Goal: Task Accomplishment & Management: Complete application form

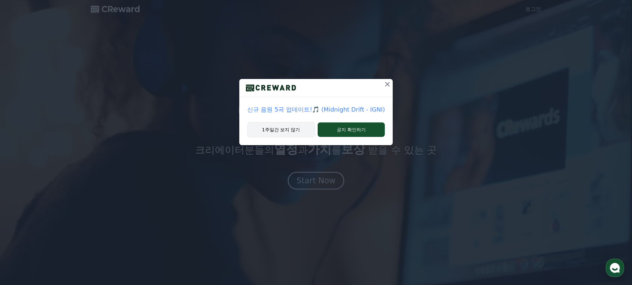
click at [290, 130] on button "1주일간 보지 않기" at bounding box center [281, 129] width 68 height 15
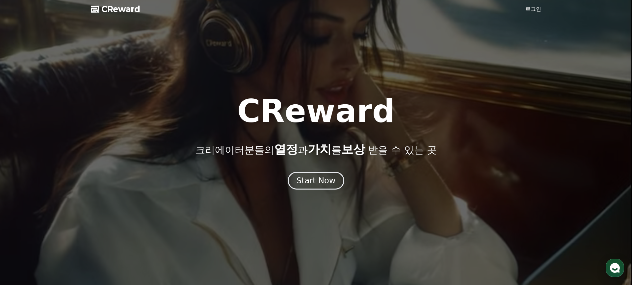
click at [535, 10] on link "로그인" at bounding box center [534, 9] width 16 height 8
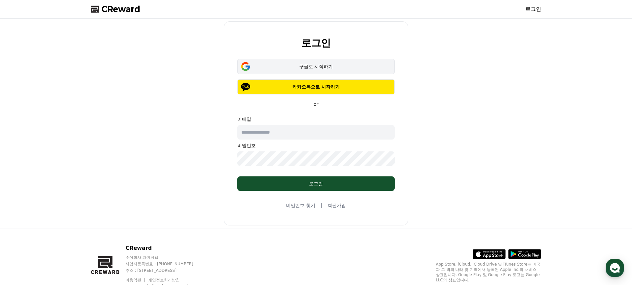
click at [297, 69] on div "구글로 시작하기" at bounding box center [316, 66] width 138 height 7
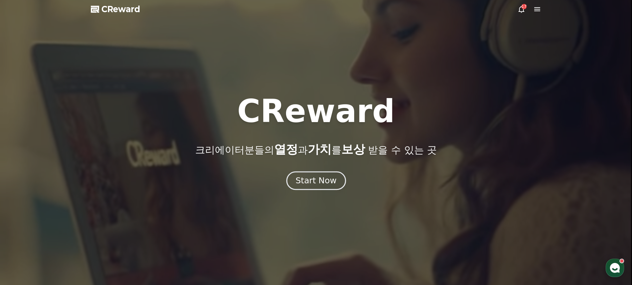
click at [333, 184] on button "Start Now" at bounding box center [316, 181] width 60 height 19
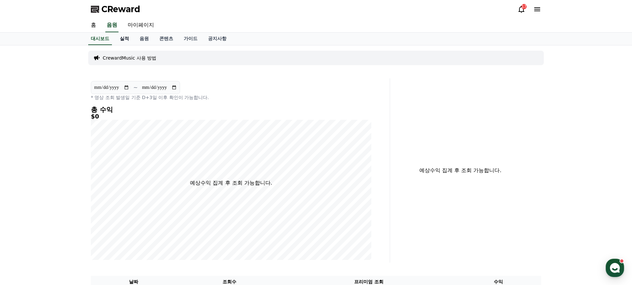
click at [122, 38] on link "실적" at bounding box center [125, 39] width 20 height 13
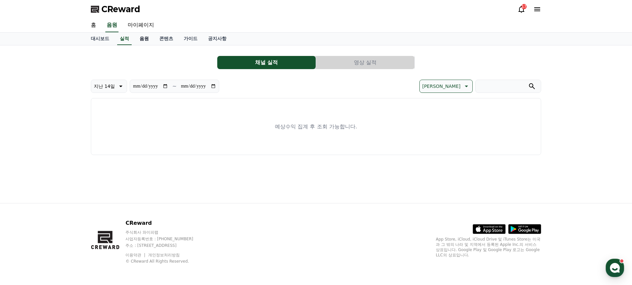
click at [140, 38] on link "음원" at bounding box center [144, 39] width 20 height 13
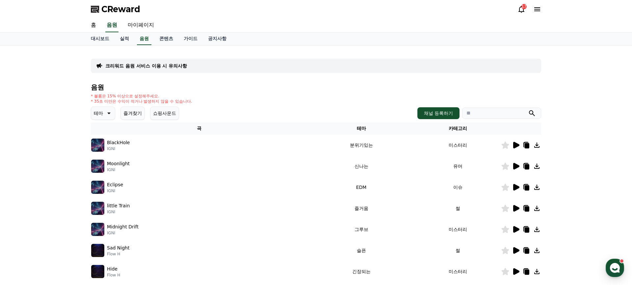
click at [350, 148] on td "분위기있는" at bounding box center [361, 145] width 107 height 21
click at [99, 145] on img at bounding box center [97, 145] width 13 height 13
click at [462, 149] on td "미스터리" at bounding box center [458, 145] width 86 height 21
click at [434, 115] on button "채널 등록하기" at bounding box center [439, 113] width 42 height 12
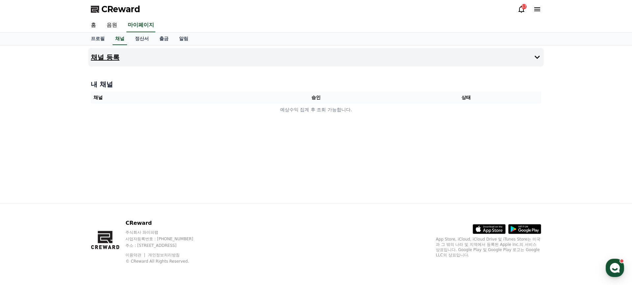
click at [440, 60] on button "채널 등록" at bounding box center [316, 57] width 456 height 18
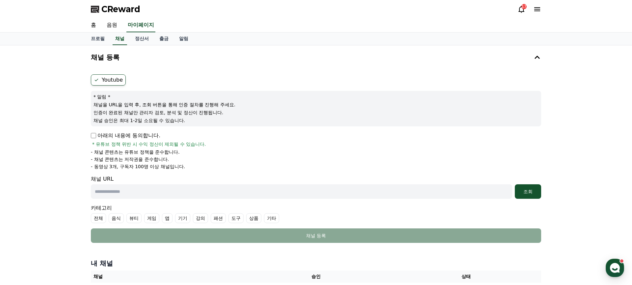
click at [135, 135] on p "아래의 내용에 동의합니다." at bounding box center [125, 136] width 69 height 8
click at [158, 43] on link "출금" at bounding box center [164, 39] width 20 height 13
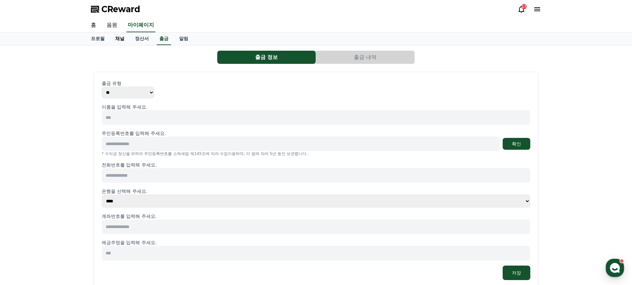
click at [124, 38] on link "채널" at bounding box center [120, 39] width 20 height 13
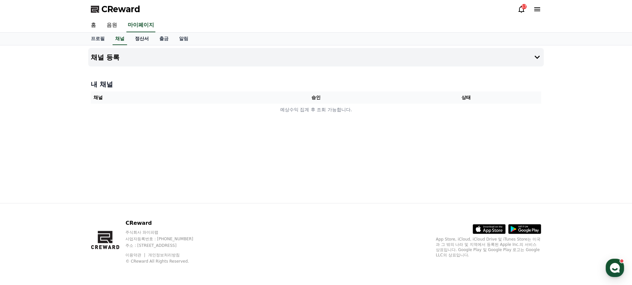
click at [136, 38] on link "정산서" at bounding box center [142, 39] width 24 height 13
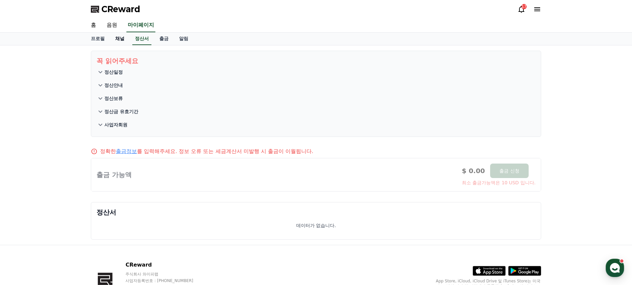
click at [116, 37] on link "채널" at bounding box center [120, 39] width 20 height 13
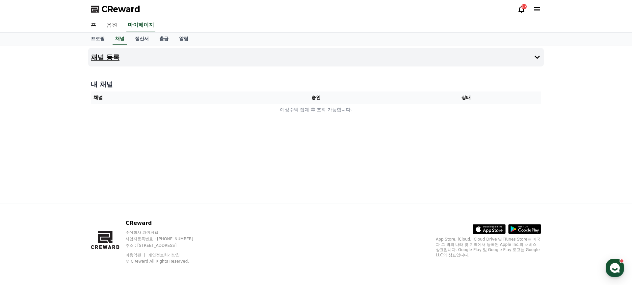
click at [99, 53] on button "채널 등록" at bounding box center [316, 57] width 456 height 18
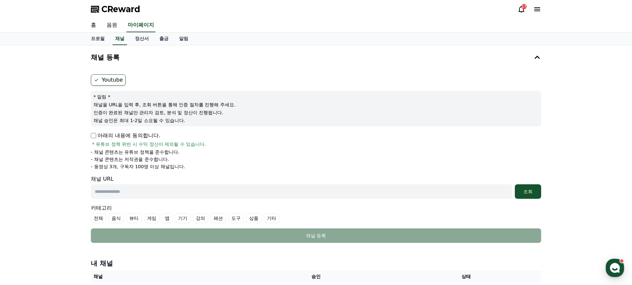
click at [104, 79] on label "Youtube" at bounding box center [108, 79] width 35 height 11
click at [108, 196] on input "text" at bounding box center [302, 191] width 422 height 14
paste input "**********"
type input "**********"
click at [535, 186] on button "조회" at bounding box center [528, 191] width 26 height 14
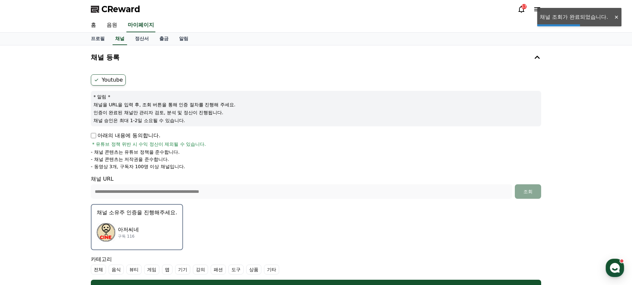
scroll to position [44, 0]
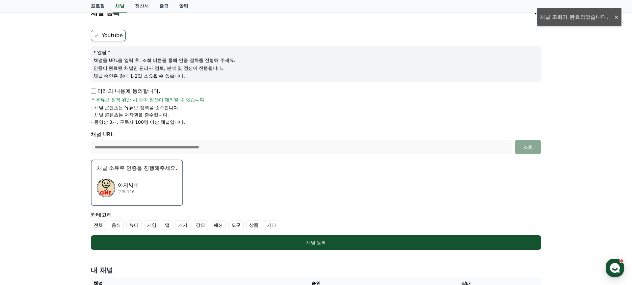
click at [146, 181] on div "아저씨네 구독 116" at bounding box center [137, 188] width 80 height 26
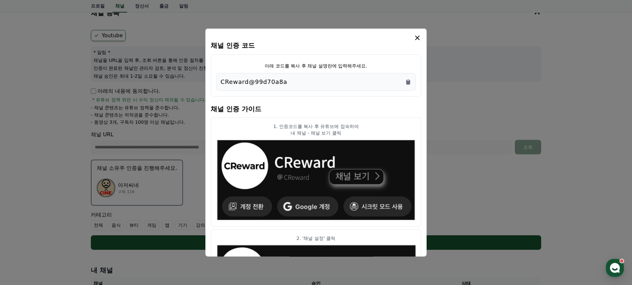
click at [404, 81] on div "CReward@99d70a8a" at bounding box center [316, 81] width 191 height 9
click at [409, 80] on icon "Copy to clipboard" at bounding box center [408, 79] width 1 height 1
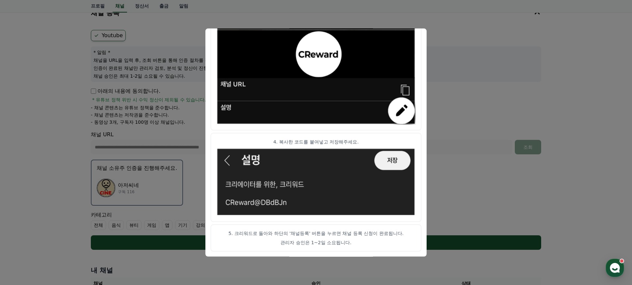
scroll to position [340, 0]
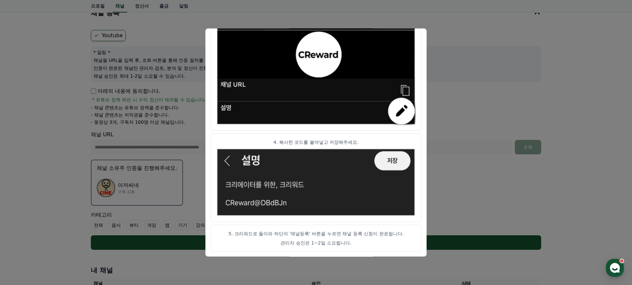
click at [485, 107] on button "close modal" at bounding box center [316, 142] width 632 height 285
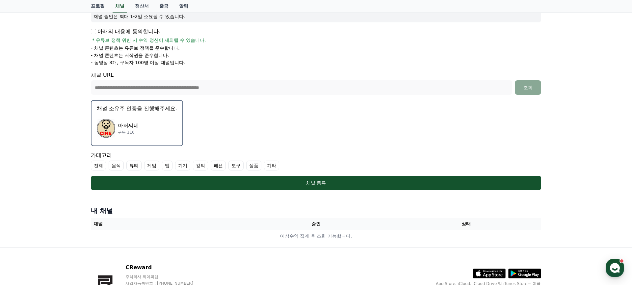
scroll to position [151, 0]
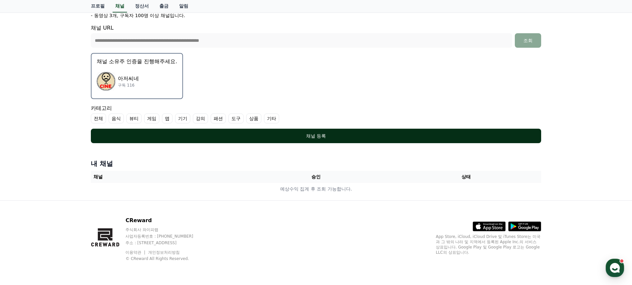
click at [326, 135] on div "채널 등록" at bounding box center [316, 136] width 424 height 7
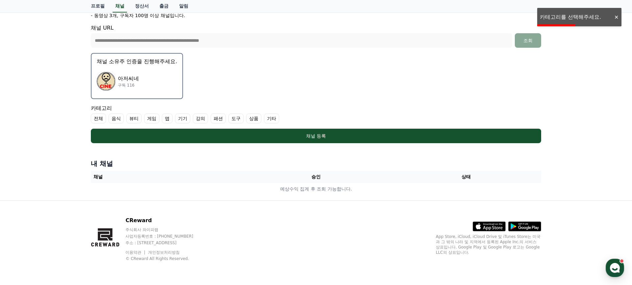
click at [615, 17] on div at bounding box center [616, 17] width 11 height 6
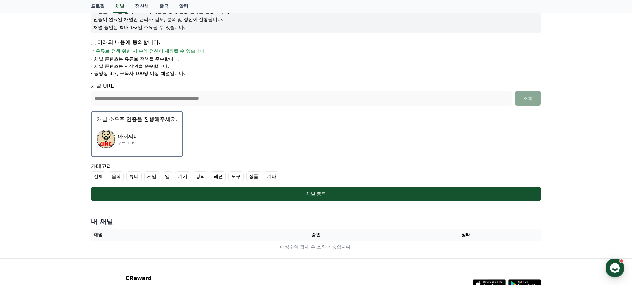
scroll to position [94, 0]
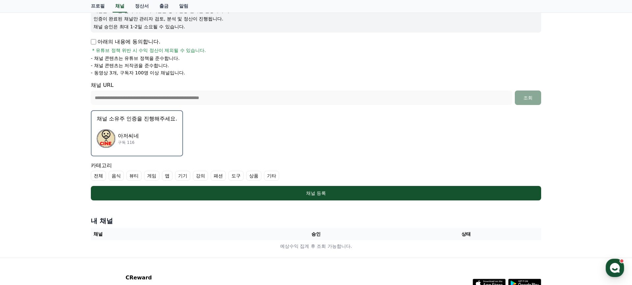
click at [264, 176] on label "기타" at bounding box center [271, 176] width 15 height 10
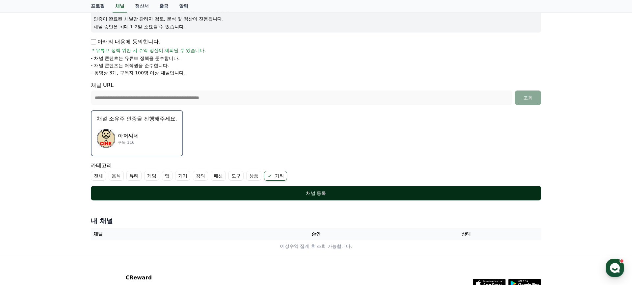
click at [310, 196] on div "채널 등록" at bounding box center [316, 193] width 424 height 7
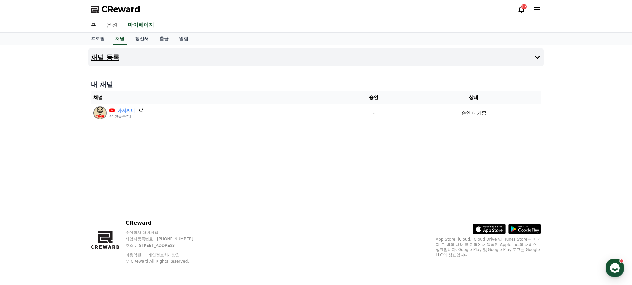
click at [114, 57] on h4 "채널 등록" at bounding box center [105, 57] width 29 height 7
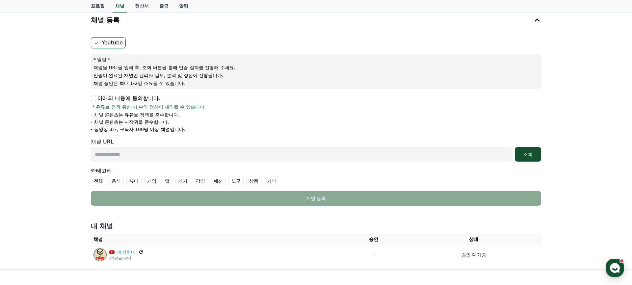
scroll to position [40, 0]
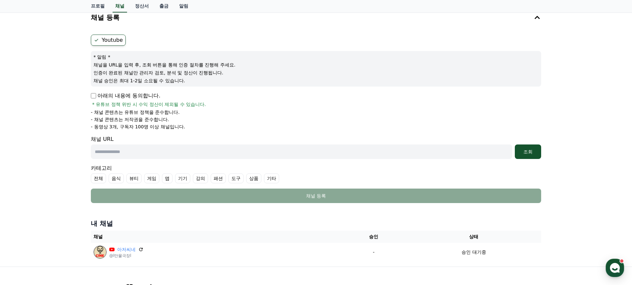
click at [151, 154] on input "text" at bounding box center [302, 152] width 422 height 14
paste input "**********"
type input "**********"
click at [521, 154] on div "조회" at bounding box center [528, 152] width 21 height 7
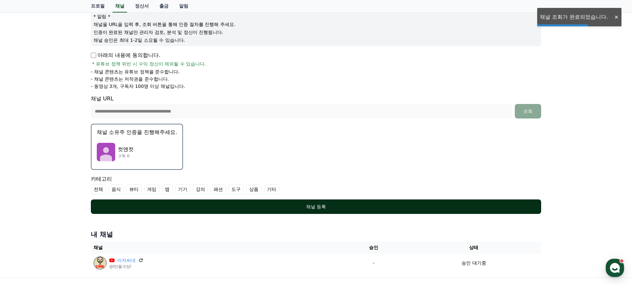
scroll to position [134, 0]
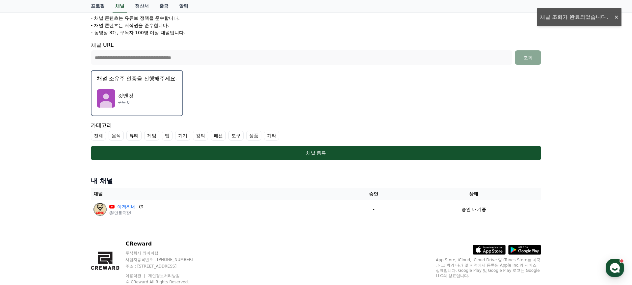
click at [148, 102] on div "컷앤컷 구독 0" at bounding box center [137, 98] width 80 height 26
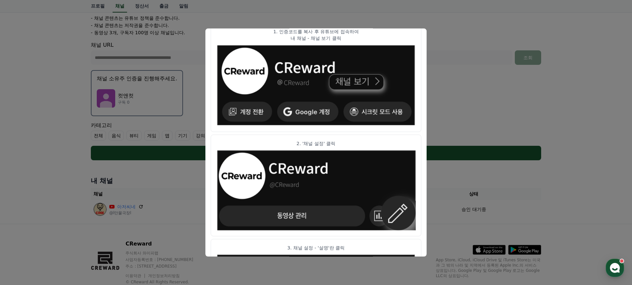
scroll to position [94, 0]
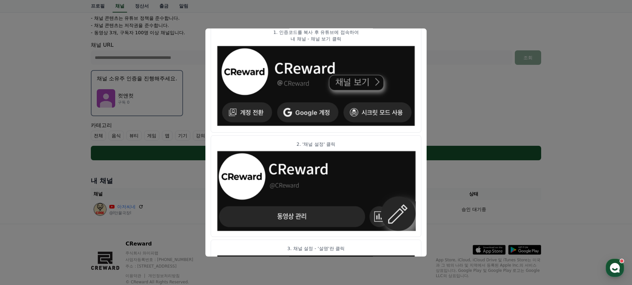
click at [478, 93] on button "close modal" at bounding box center [316, 142] width 632 height 285
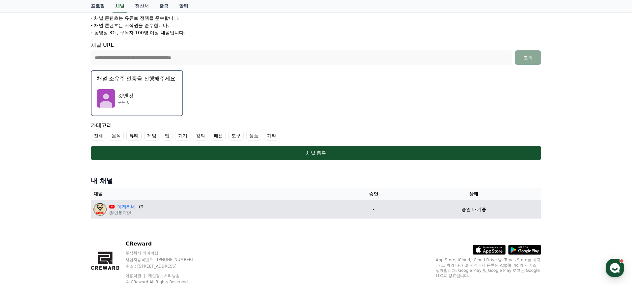
click at [122, 208] on link "아저씨네" at bounding box center [126, 207] width 18 height 7
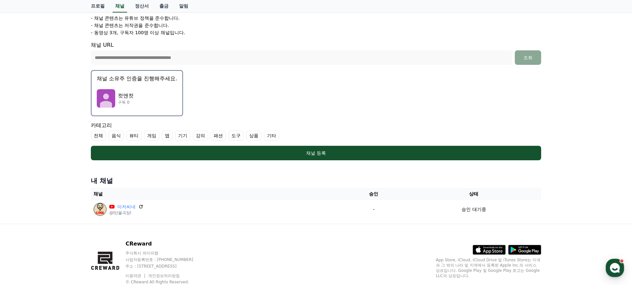
click at [142, 102] on div "컷앤컷 구독 0" at bounding box center [137, 98] width 80 height 26
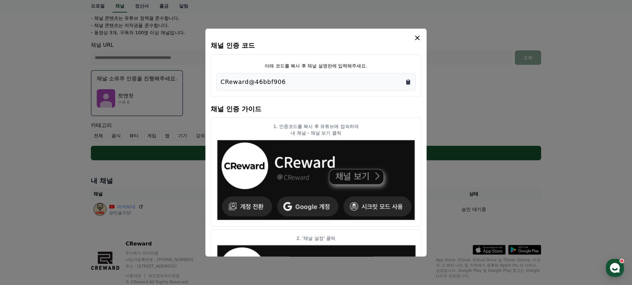
click at [409, 80] on icon "Copy to clipboard" at bounding box center [408, 82] width 7 height 7
click at [418, 36] on icon "modal" at bounding box center [418, 38] width 8 height 8
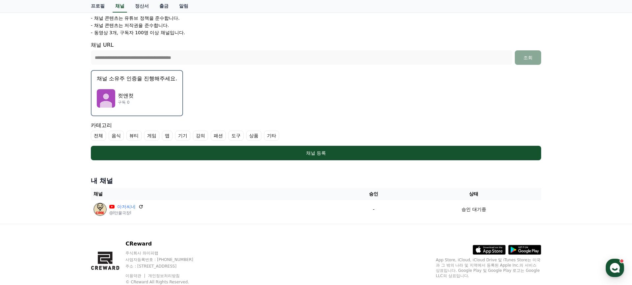
click at [264, 137] on label "기타" at bounding box center [271, 136] width 15 height 10
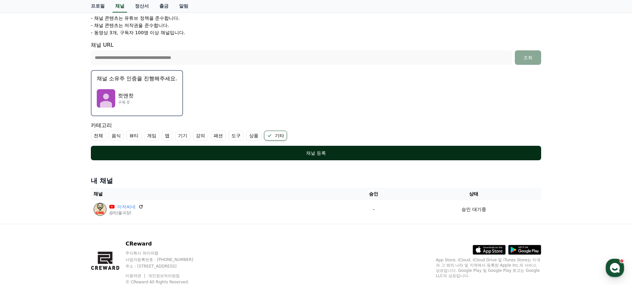
click at [300, 155] on div "채널 등록" at bounding box center [316, 153] width 424 height 7
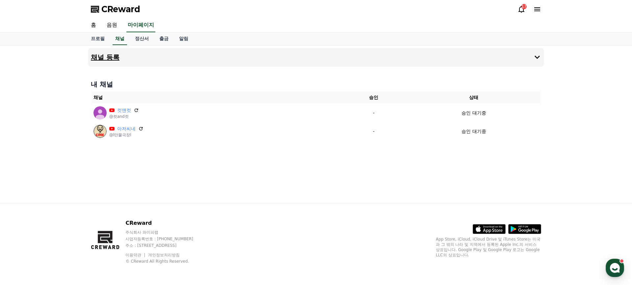
click at [522, 56] on button "채널 등록" at bounding box center [316, 57] width 456 height 18
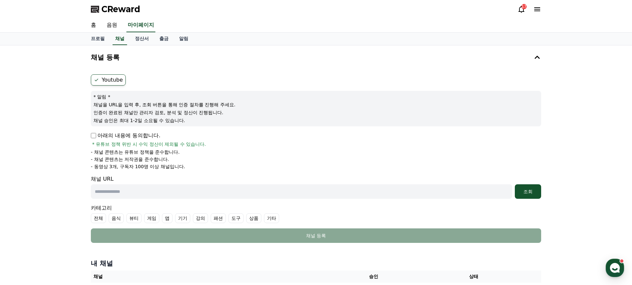
click at [108, 188] on input "text" at bounding box center [302, 191] width 422 height 14
paste input "**********"
type input "**********"
click at [526, 195] on button "조회" at bounding box center [528, 191] width 26 height 14
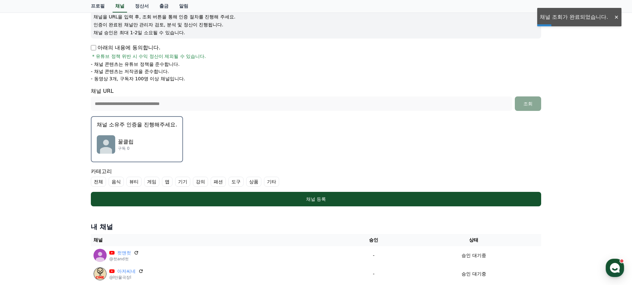
scroll to position [65, 0]
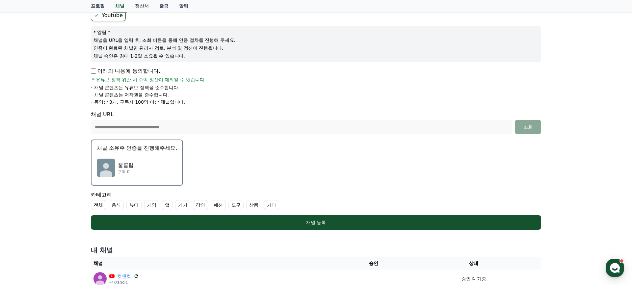
click at [264, 206] on label "기타" at bounding box center [271, 205] width 15 height 10
click at [144, 159] on div "꿀클립 구독 0" at bounding box center [137, 168] width 80 height 26
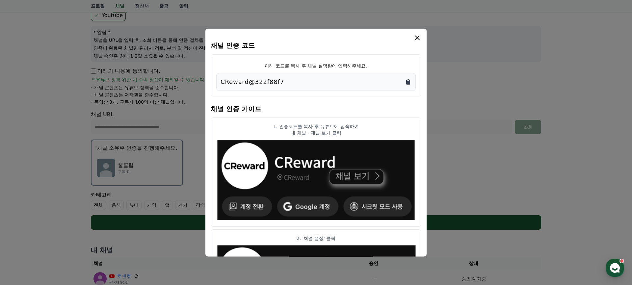
click at [407, 82] on icon "Copy to clipboard" at bounding box center [408, 82] width 7 height 7
click at [420, 37] on icon "modal" at bounding box center [418, 38] width 8 height 8
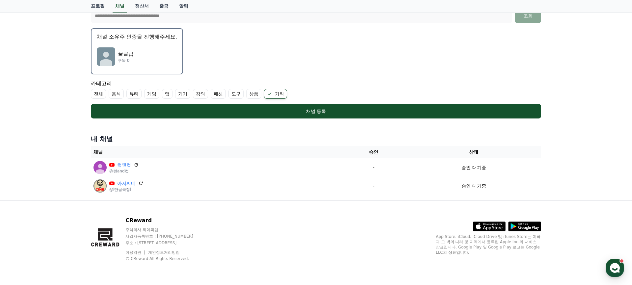
scroll to position [176, 0]
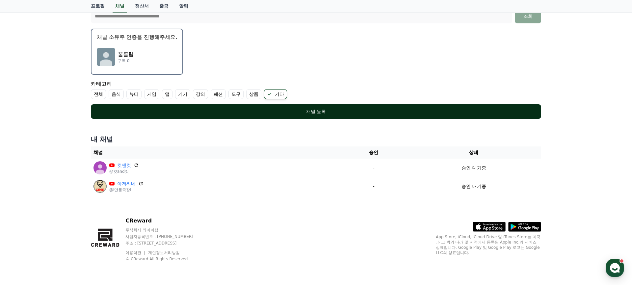
click at [315, 110] on div "채널 등록" at bounding box center [316, 111] width 424 height 7
